Goal: Task Accomplishment & Management: Use online tool/utility

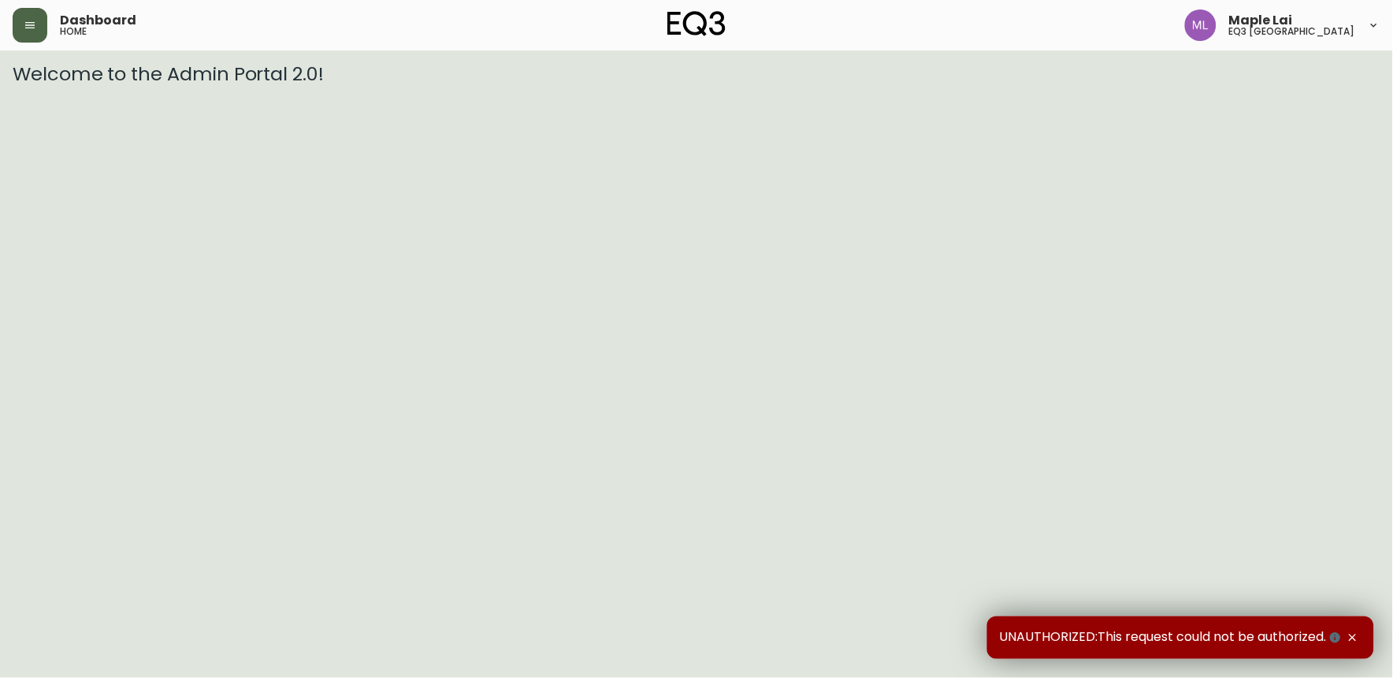
click at [32, 28] on icon "button" at bounding box center [30, 25] width 13 height 13
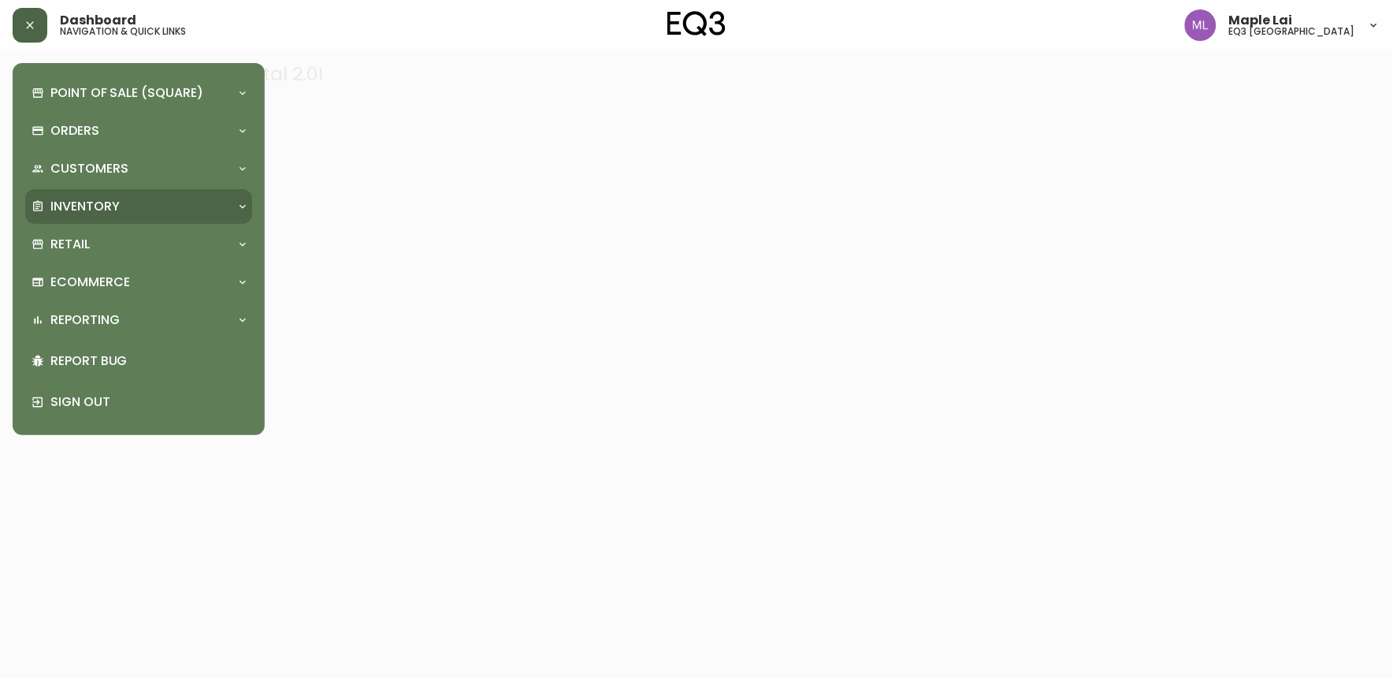
click at [121, 203] on div "Inventory" at bounding box center [131, 206] width 199 height 17
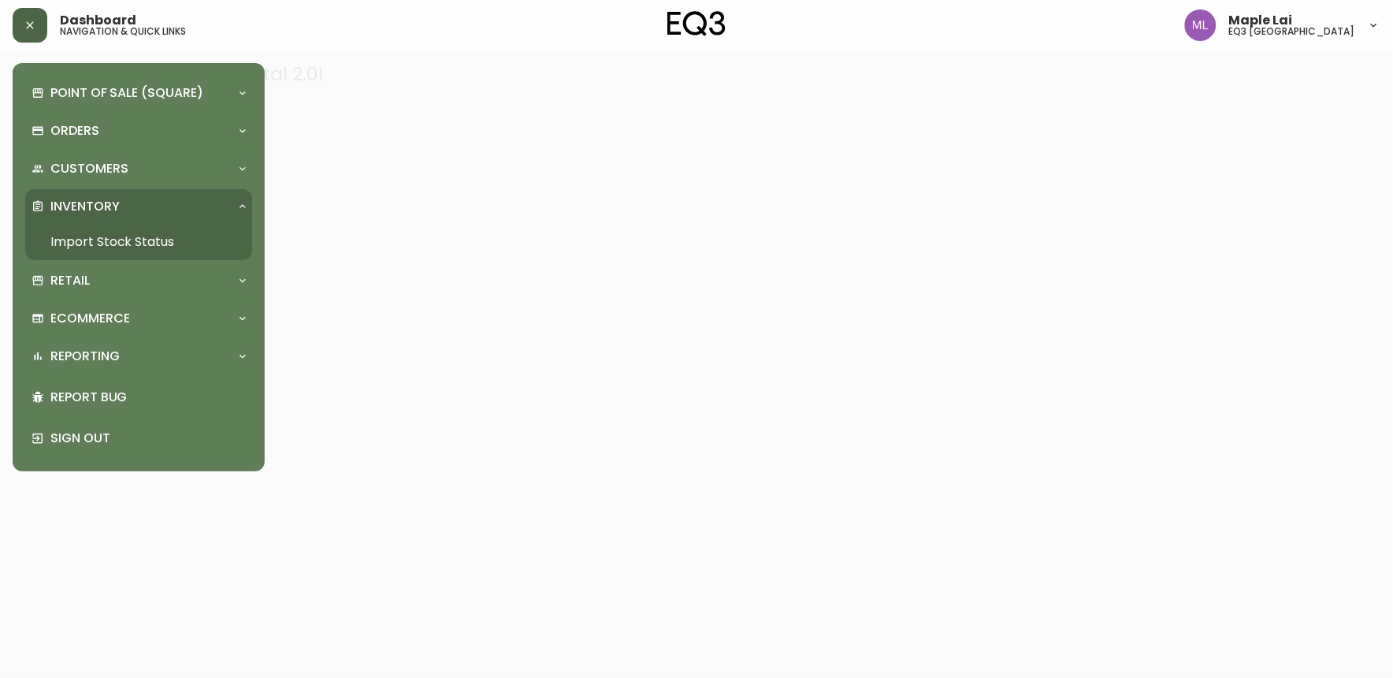
click at [125, 234] on link "Import Stock Status" at bounding box center [138, 242] width 227 height 36
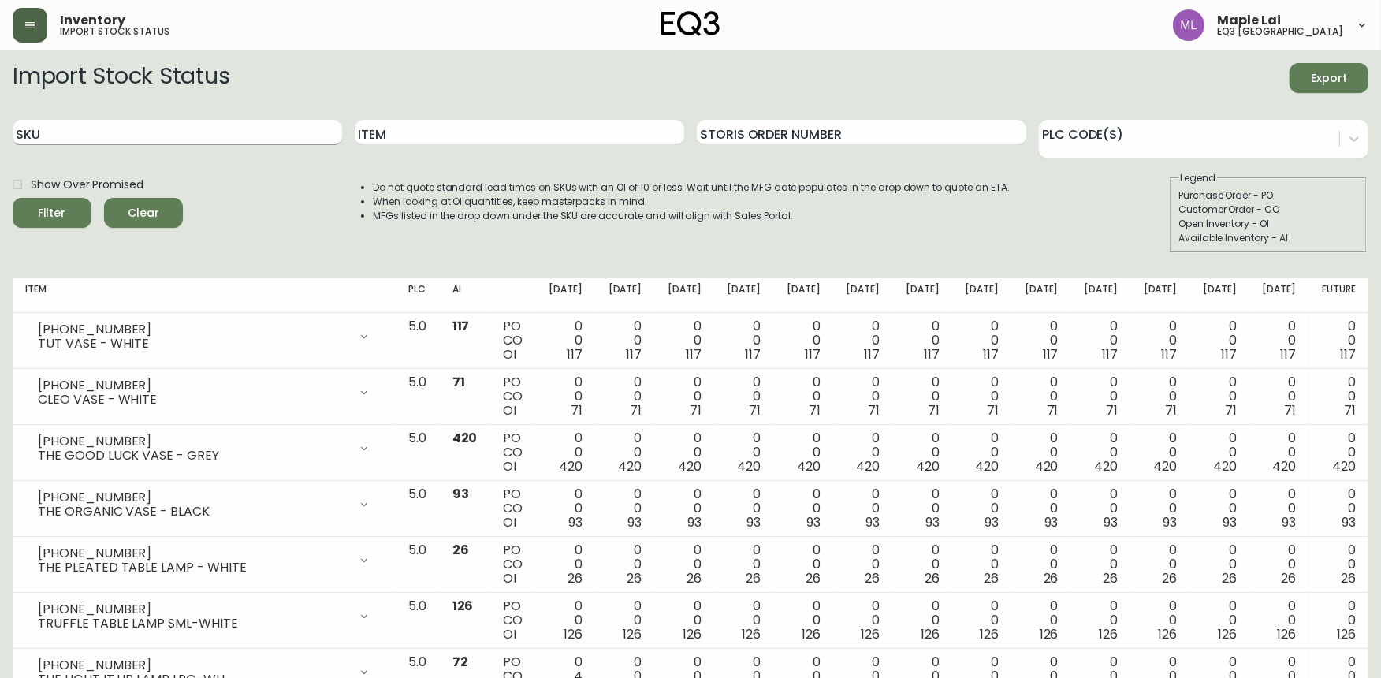
click at [192, 137] on input "SKU" at bounding box center [177, 132] width 329 height 25
paste input "[PHONE_NUMBER]"
click at [13, 198] on button "Filter" at bounding box center [52, 213] width 79 height 30
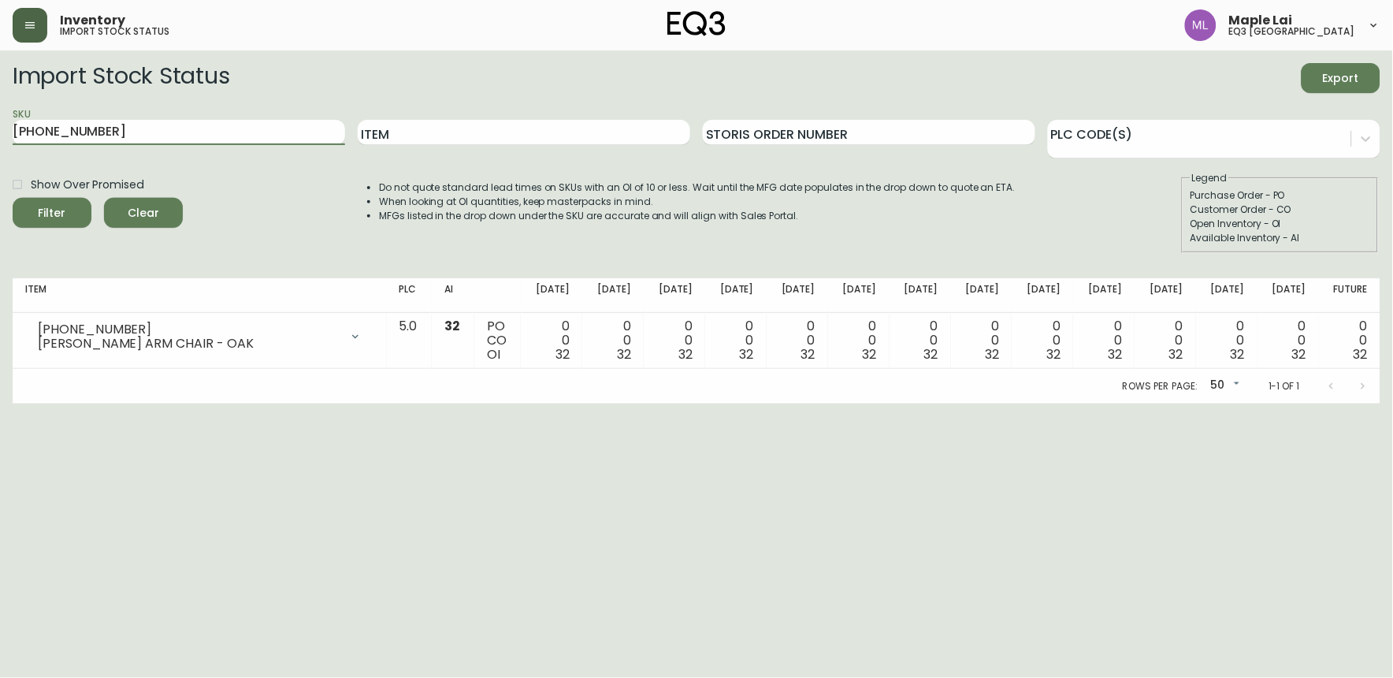
drag, startPoint x: 103, startPoint y: 128, endPoint x: -4, endPoint y: 136, distance: 107.5
click at [0, 136] on html "Inventory import stock status Maple Lai eq3 [GEOGRAPHIC_DATA] Import Stock Stat…" at bounding box center [696, 202] width 1393 height 404
paste input "270-4"
type input "[PHONE_NUMBER]"
click at [13, 198] on button "Filter" at bounding box center [52, 213] width 79 height 30
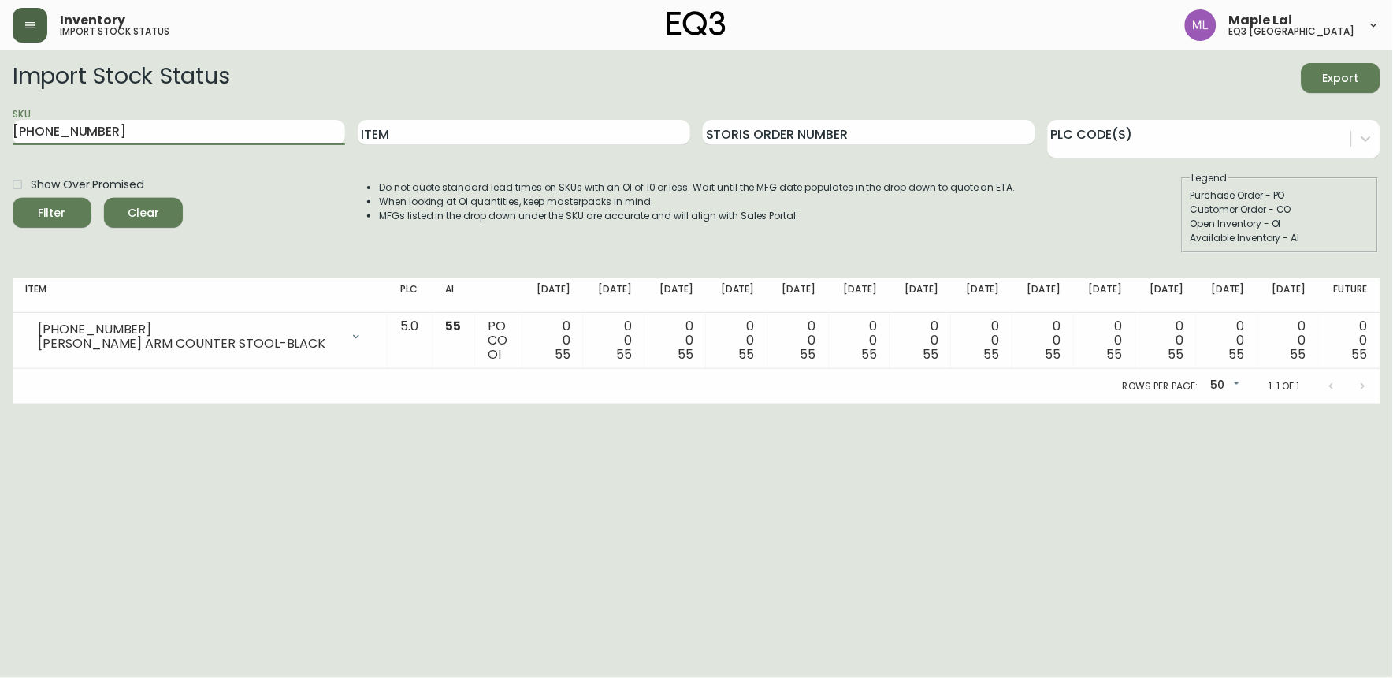
drag, startPoint x: 77, startPoint y: 132, endPoint x: -4, endPoint y: 136, distance: 81.2
click at [0, 136] on html "Inventory import stock status Maple Lai eq3 [GEOGRAPHIC_DATA] Import Stock Stat…" at bounding box center [696, 202] width 1393 height 404
